Goal: Transaction & Acquisition: Purchase product/service

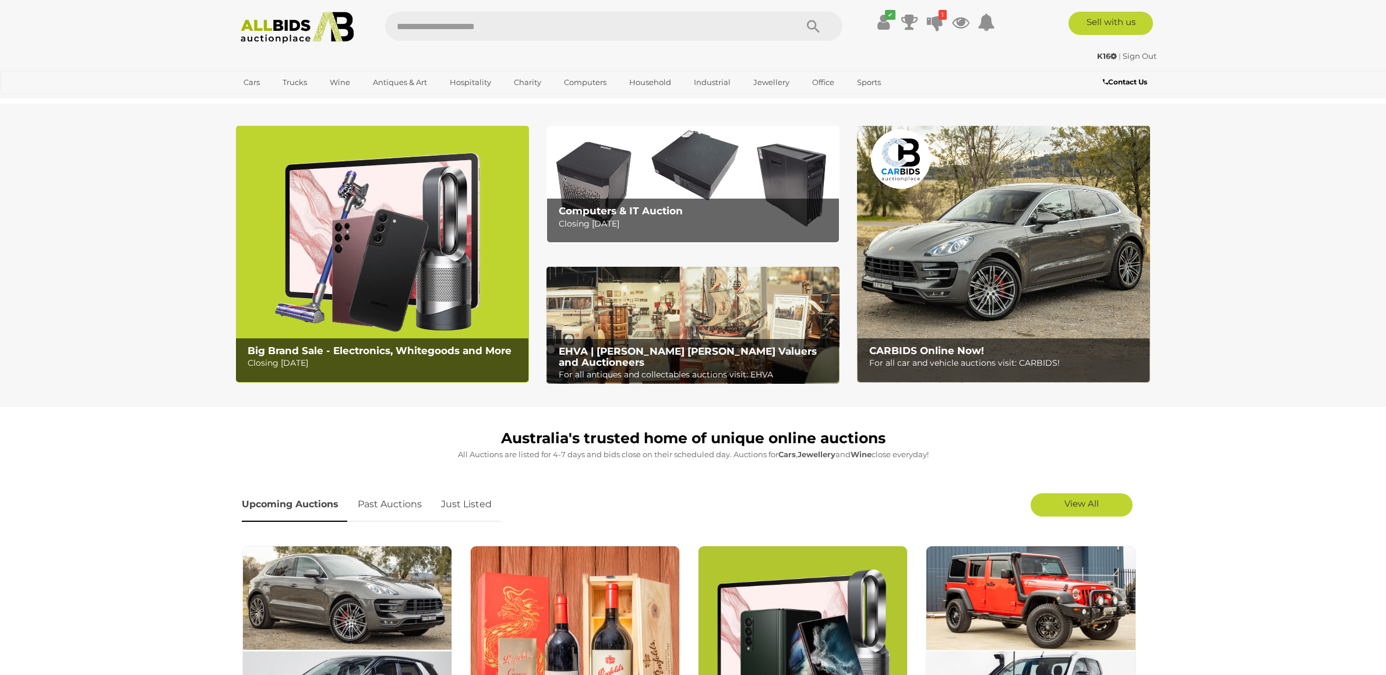
click at [253, 81] on link "Cars" at bounding box center [251, 82] width 31 height 19
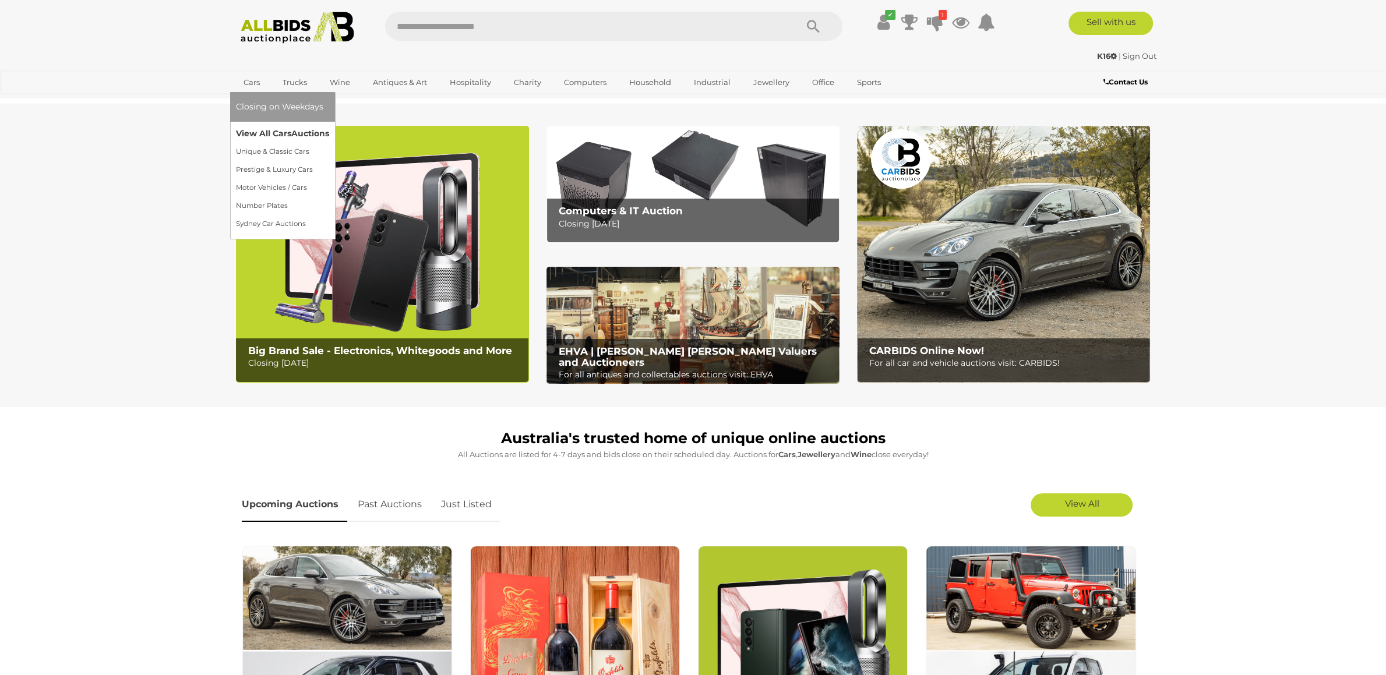
click at [259, 138] on link "View All Cars Auctions" at bounding box center [282, 134] width 93 height 18
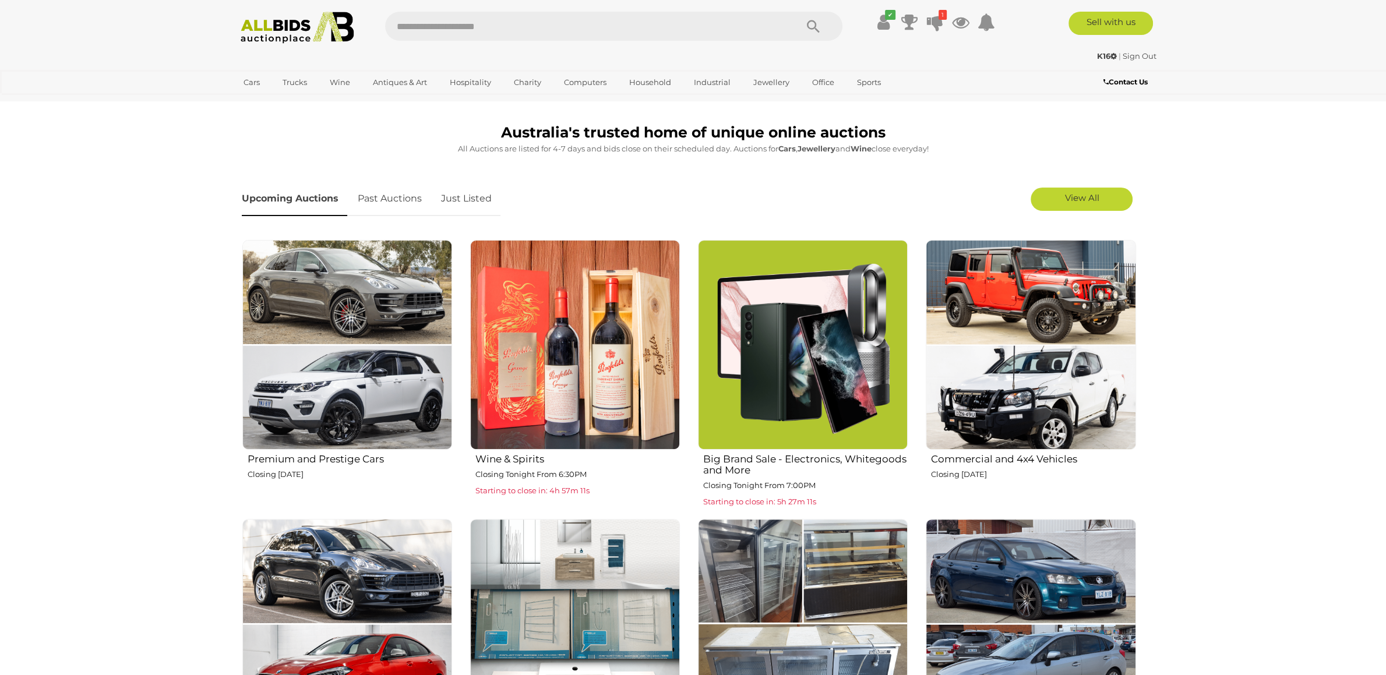
scroll to position [612, 0]
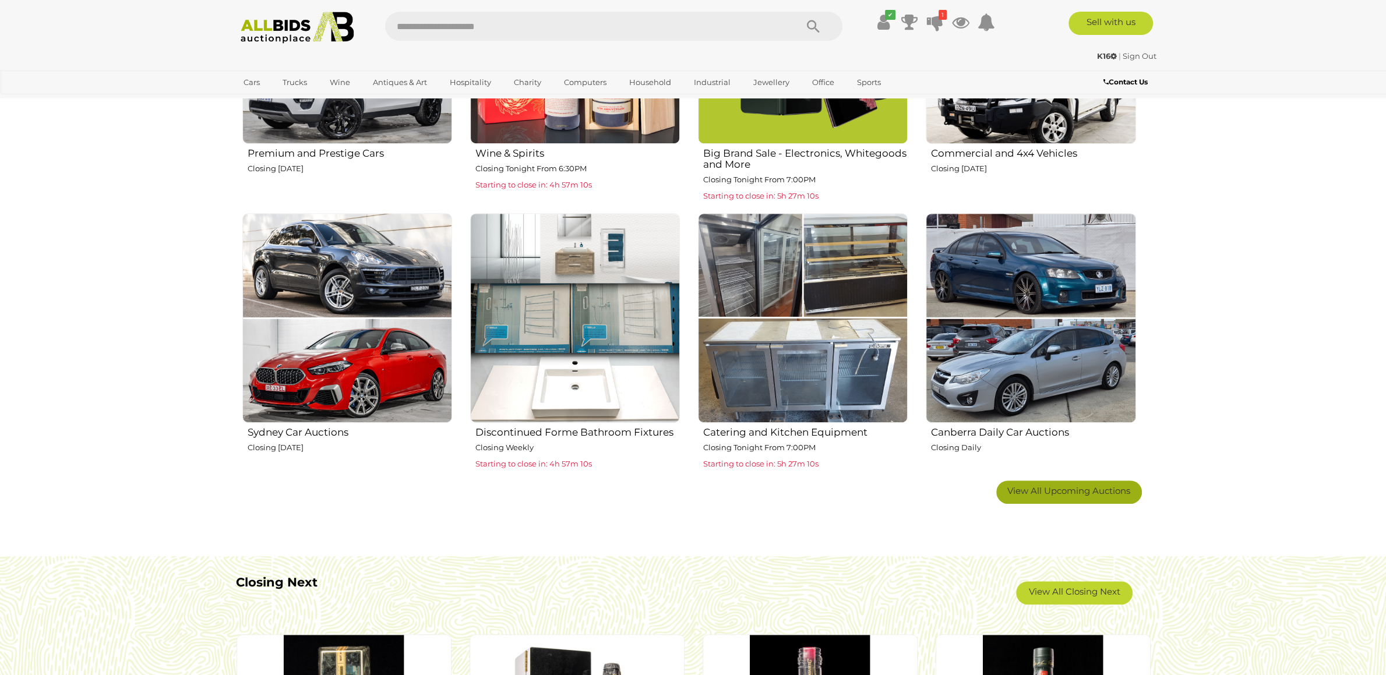
click at [1067, 498] on link "View All Upcoming Auctions" at bounding box center [1070, 492] width 146 height 23
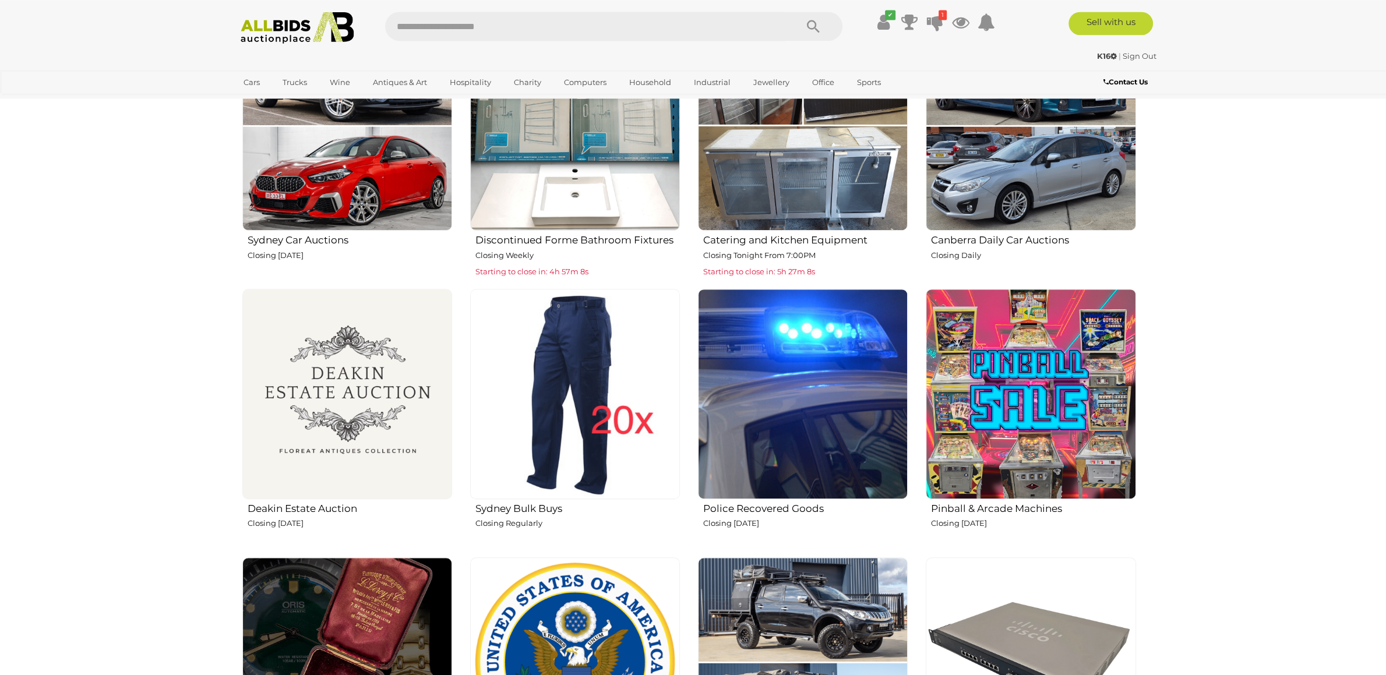
scroll to position [857, 0]
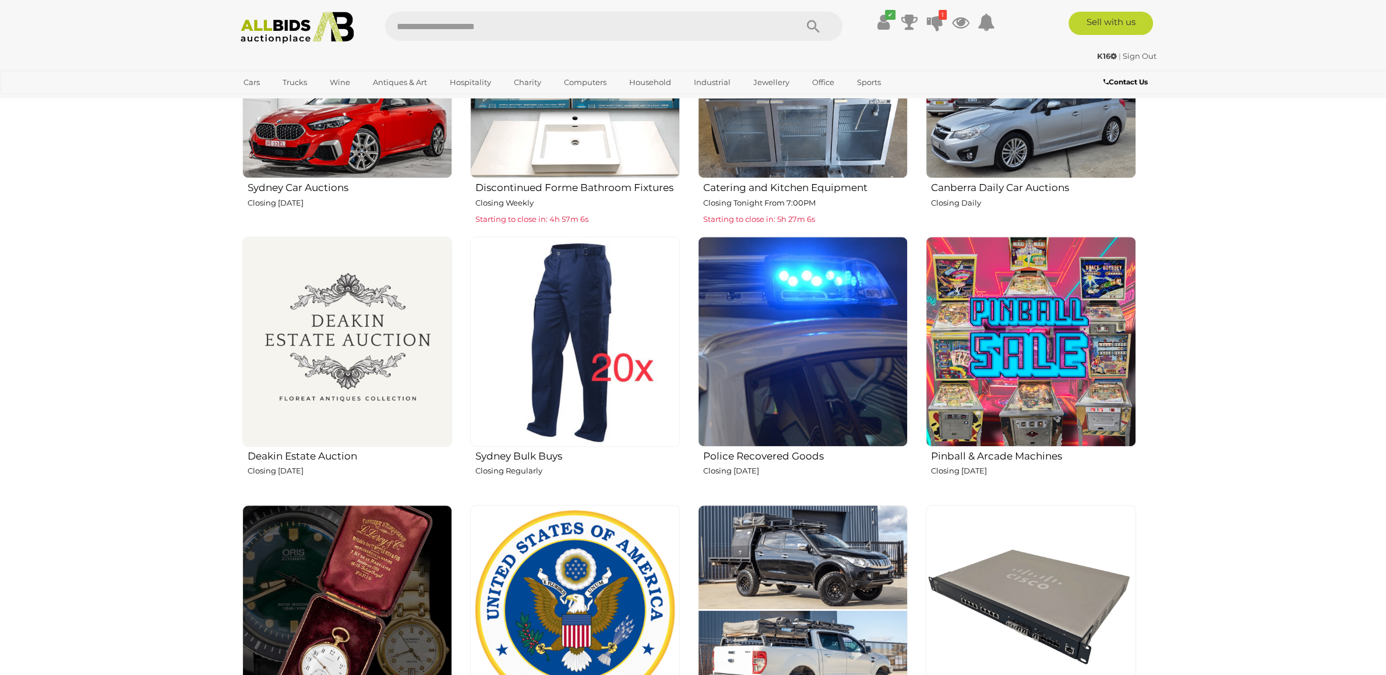
click at [775, 396] on img at bounding box center [803, 342] width 210 height 210
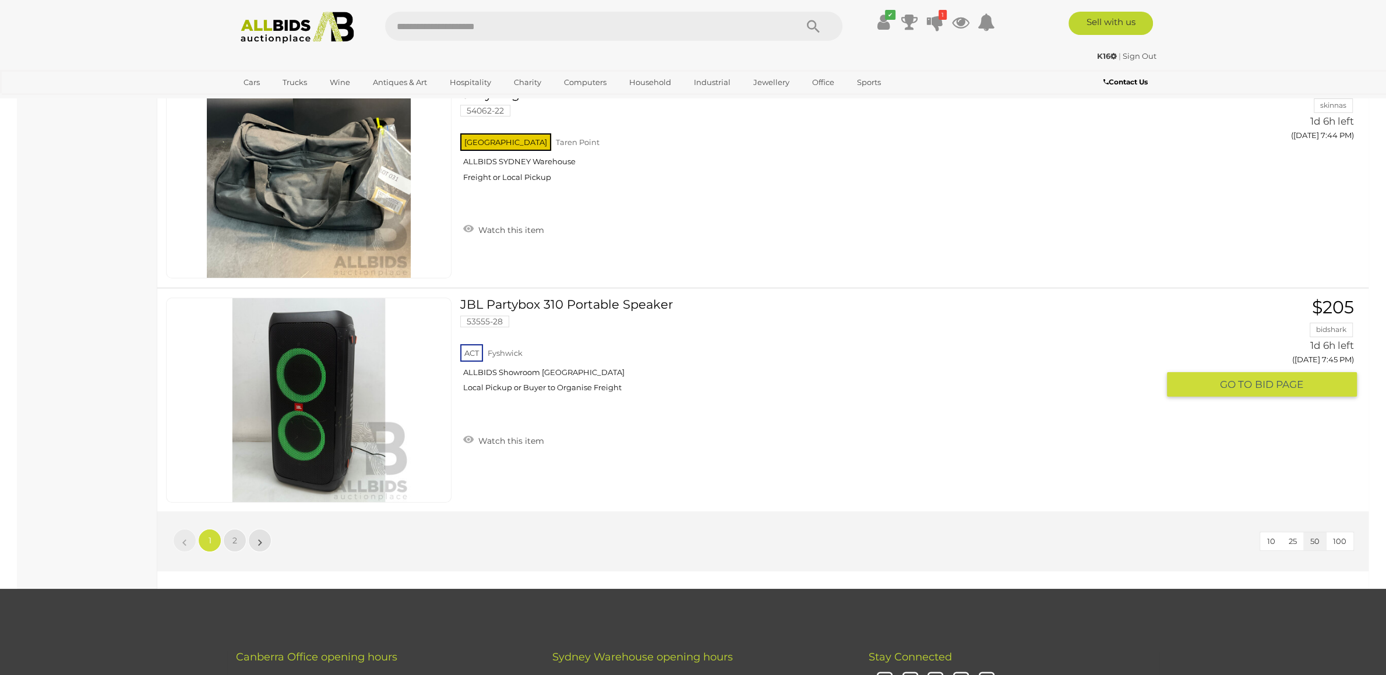
scroll to position [11198, 0]
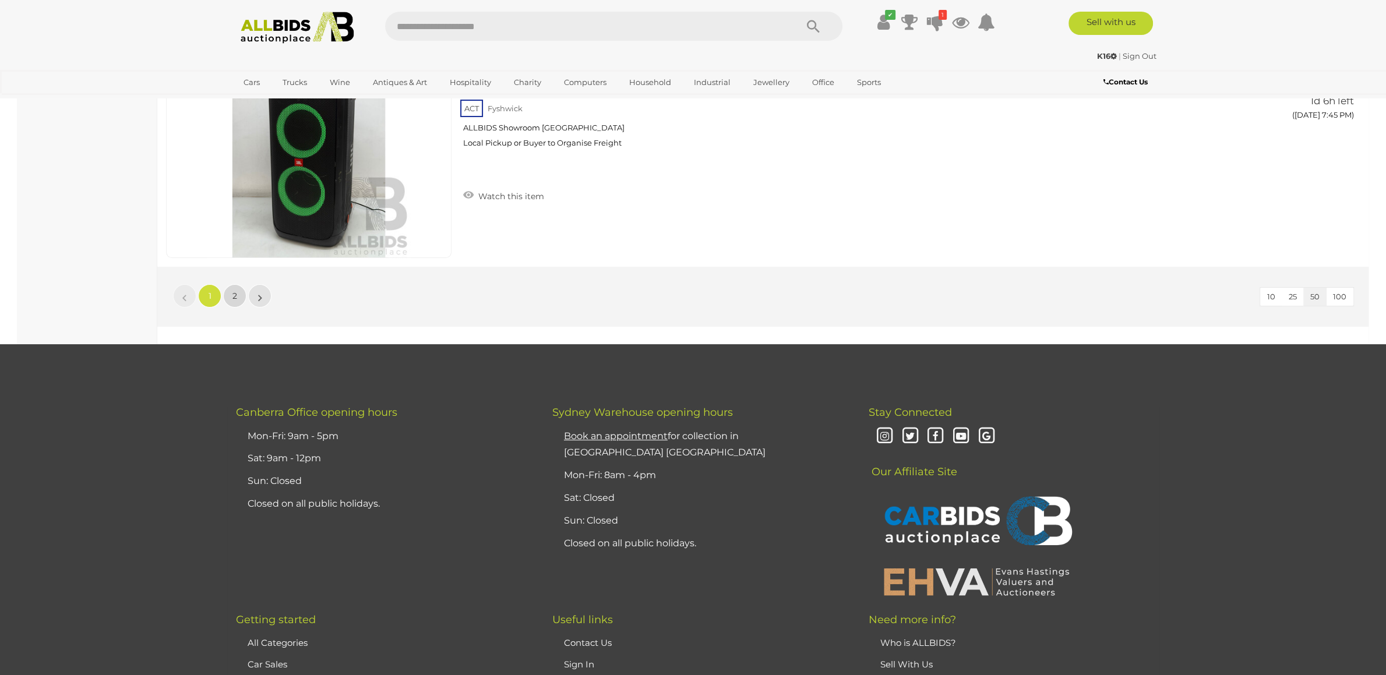
click at [237, 302] on link "2" at bounding box center [234, 295] width 23 height 23
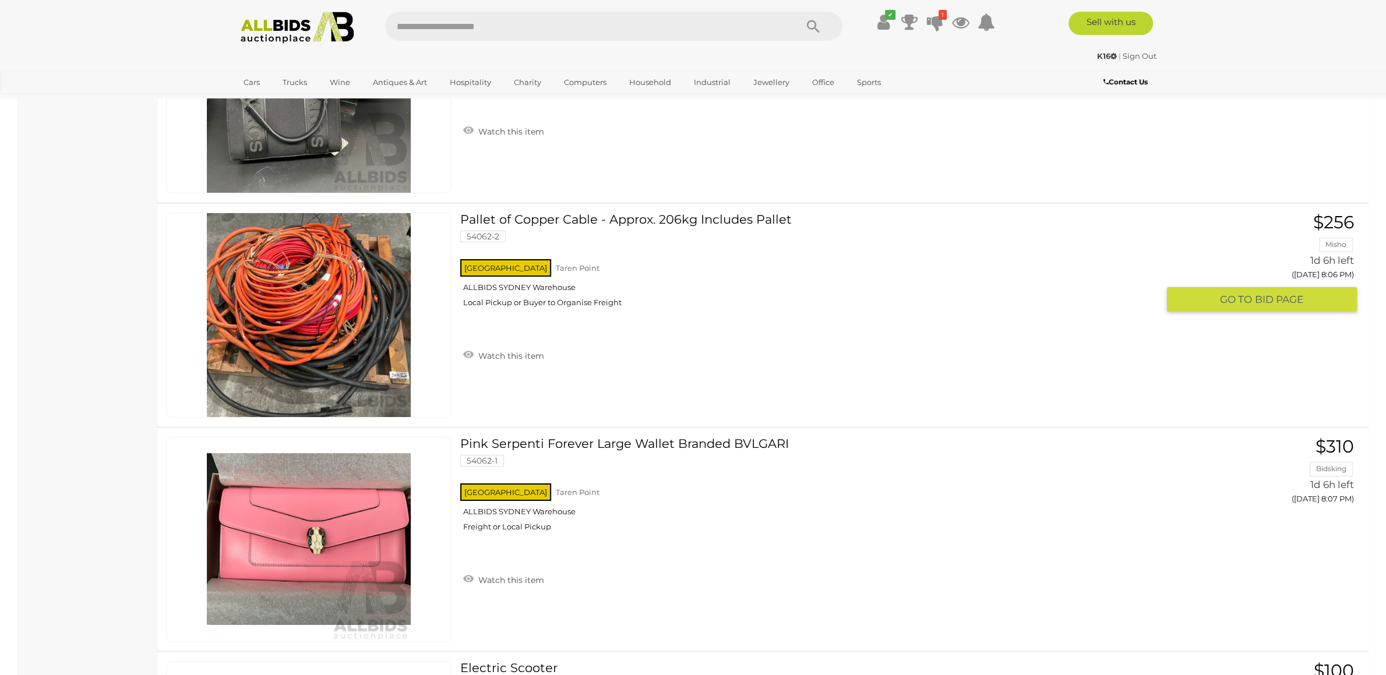
scroll to position [4899, 0]
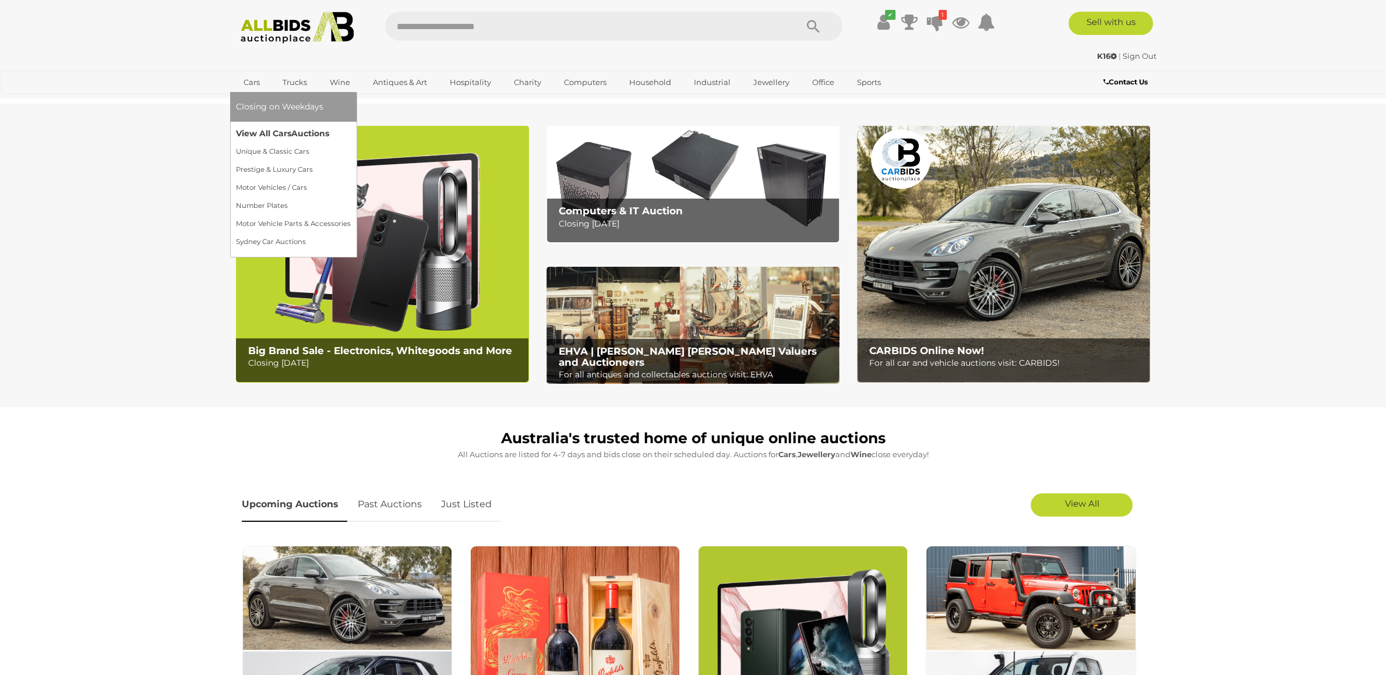
click at [251, 128] on link "View All Cars Auctions" at bounding box center [293, 134] width 115 height 18
